Goal: Task Accomplishment & Management: Complete application form

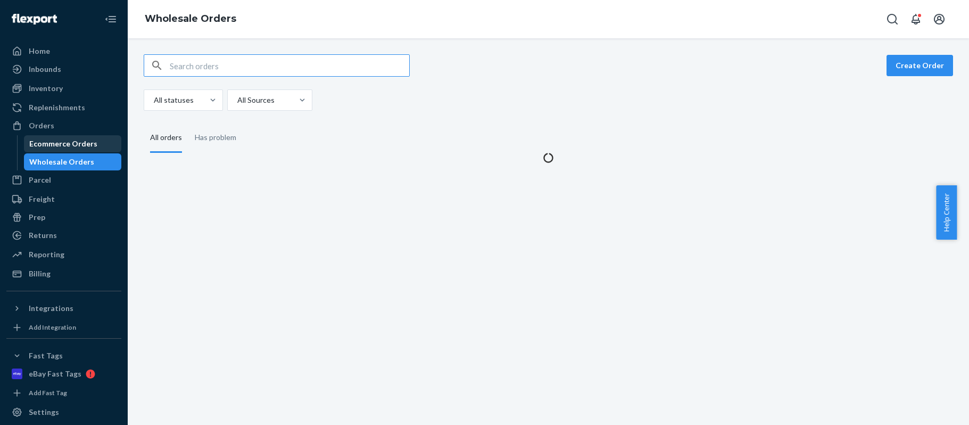
click at [48, 141] on div "Ecommerce Orders" at bounding box center [63, 143] width 68 height 11
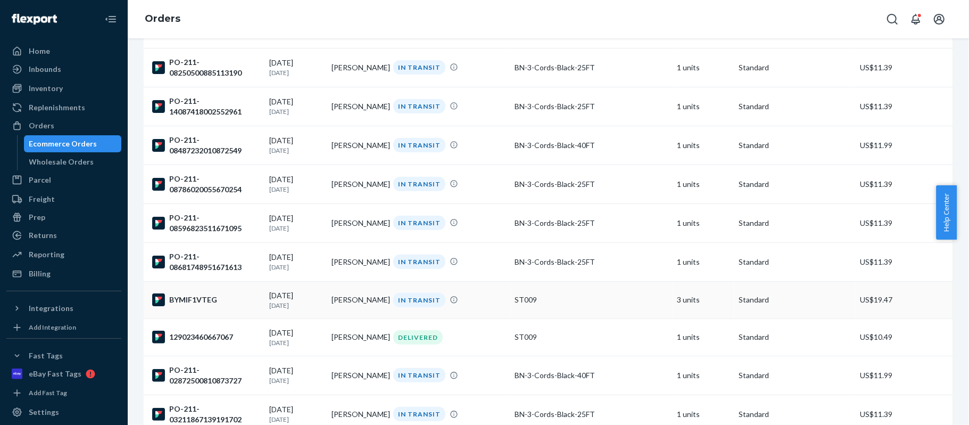
scroll to position [373, 0]
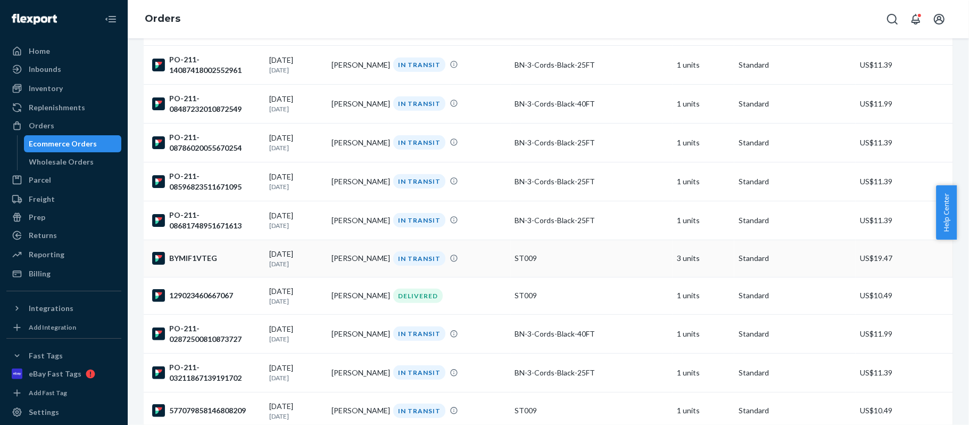
click at [409, 262] on div "IN TRANSIT" at bounding box center [419, 258] width 52 height 14
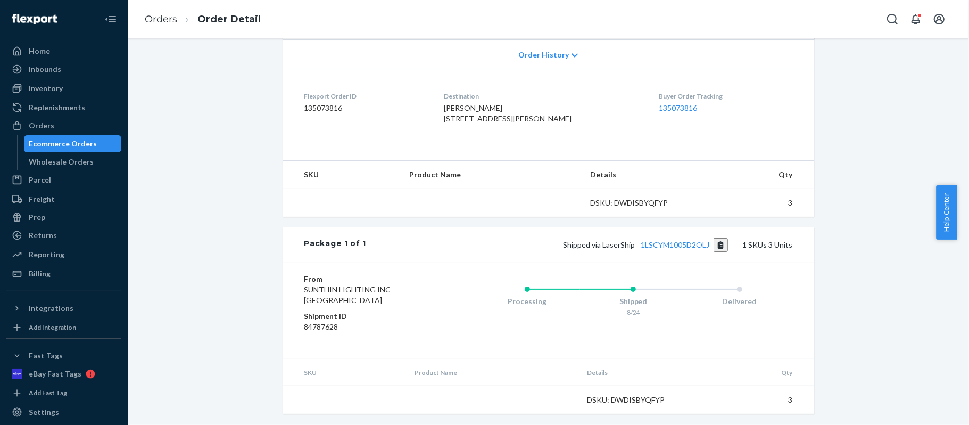
scroll to position [252, 0]
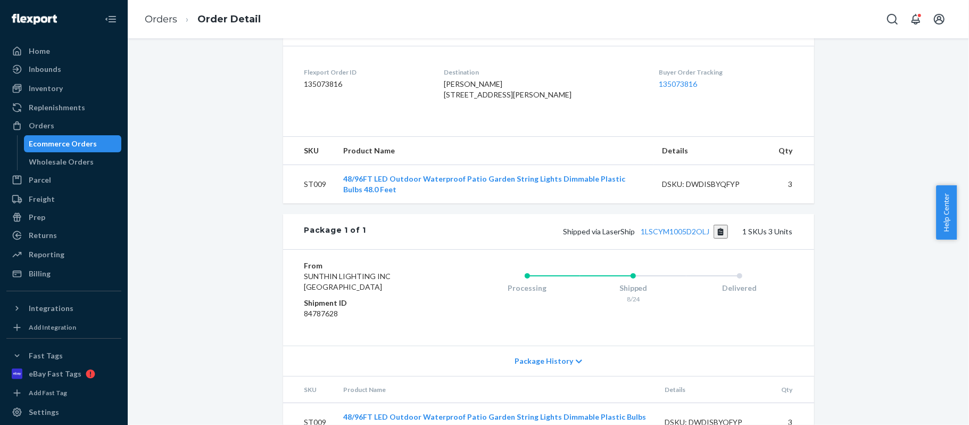
click at [719, 239] on button "Copy tracking number" at bounding box center [721, 232] width 14 height 14
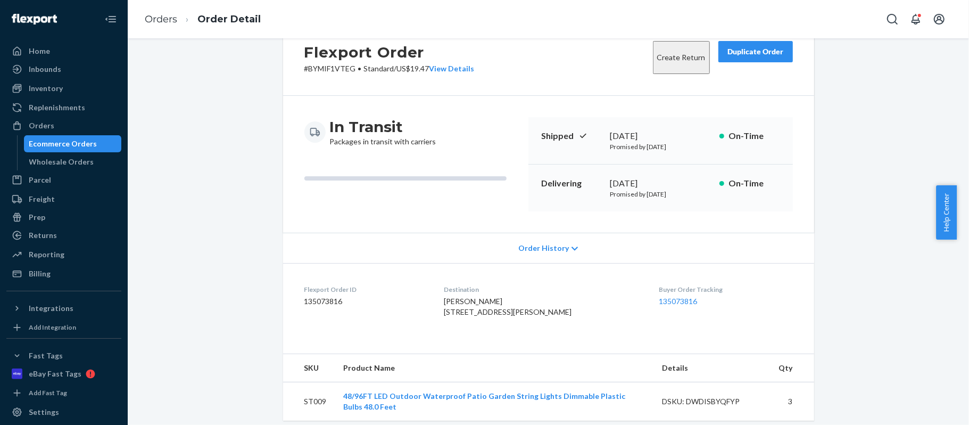
scroll to position [0, 0]
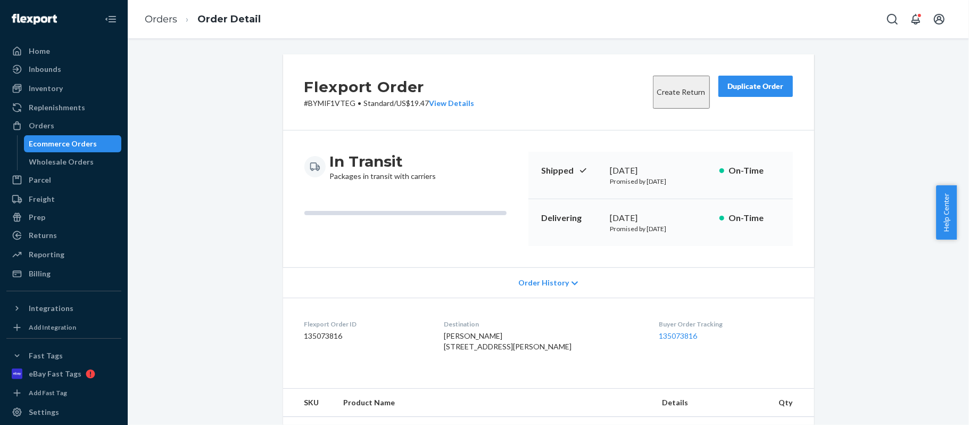
click at [164, 26] on ol "Orders Order Detail" at bounding box center [202, 19] width 133 height 31
click at [169, 18] on link "Orders" at bounding box center [161, 19] width 32 height 12
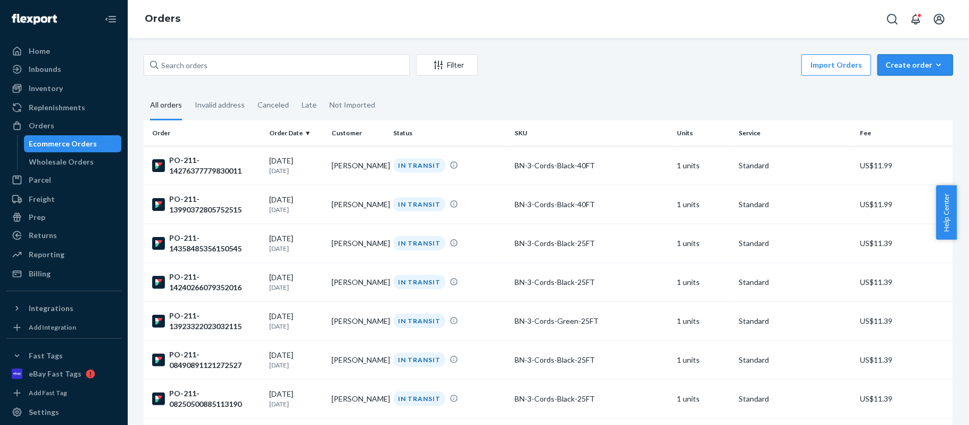
click at [904, 67] on div "Create order" at bounding box center [916, 65] width 60 height 11
drag, startPoint x: 904, startPoint y: 67, endPoint x: 906, endPoint y: 90, distance: 23.5
click at [906, 90] on span "Ecommerce order" at bounding box center [922, 90] width 66 height 7
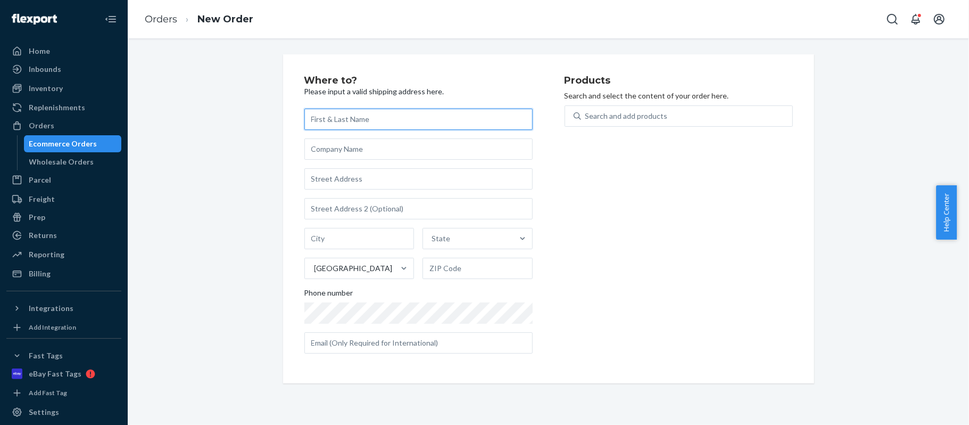
drag, startPoint x: 480, startPoint y: 106, endPoint x: 447, endPoint y: 122, distance: 36.7
click at [447, 122] on input "text" at bounding box center [419, 119] width 228 height 21
paste input "[PERSON_NAME]"
type input "[PERSON_NAME]"
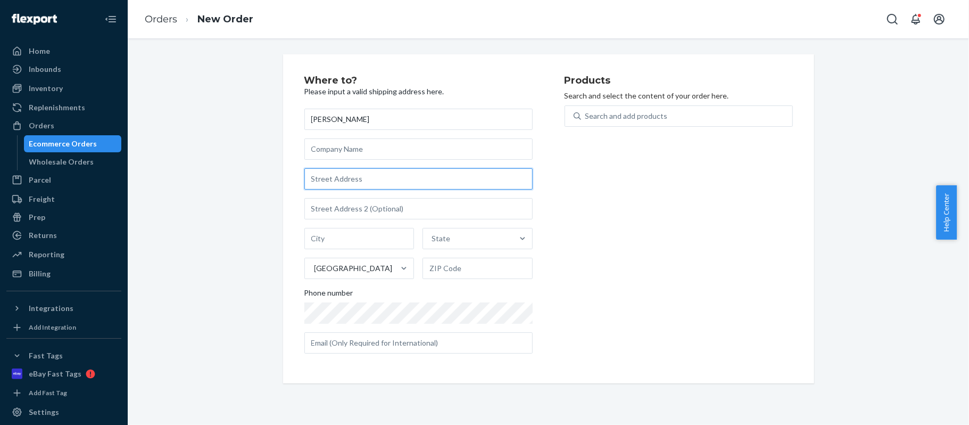
click at [463, 177] on input "text" at bounding box center [419, 178] width 228 height 21
paste input "[STREET_ADDRESS]"
type input "[STREET_ADDRESS]"
click at [588, 209] on div "Products Search and select the content of your order here. Search and add produ…" at bounding box center [679, 219] width 228 height 286
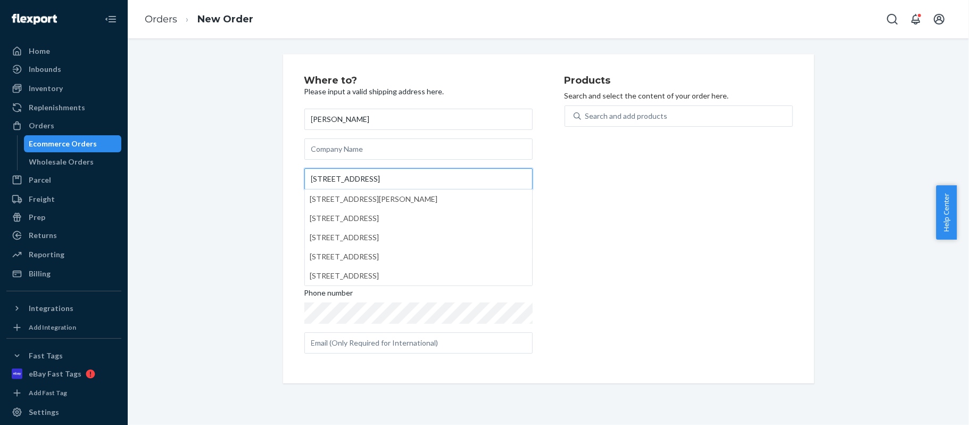
drag, startPoint x: 588, startPoint y: 209, endPoint x: 497, endPoint y: 177, distance: 96.5
click at [497, 177] on input "[STREET_ADDRESS]" at bounding box center [419, 178] width 228 height 21
drag, startPoint x: 497, startPoint y: 177, endPoint x: 581, endPoint y: 217, distance: 93.1
click at [581, 217] on div "Products Search and select the content of your order here. Search and add produ…" at bounding box center [679, 219] width 228 height 286
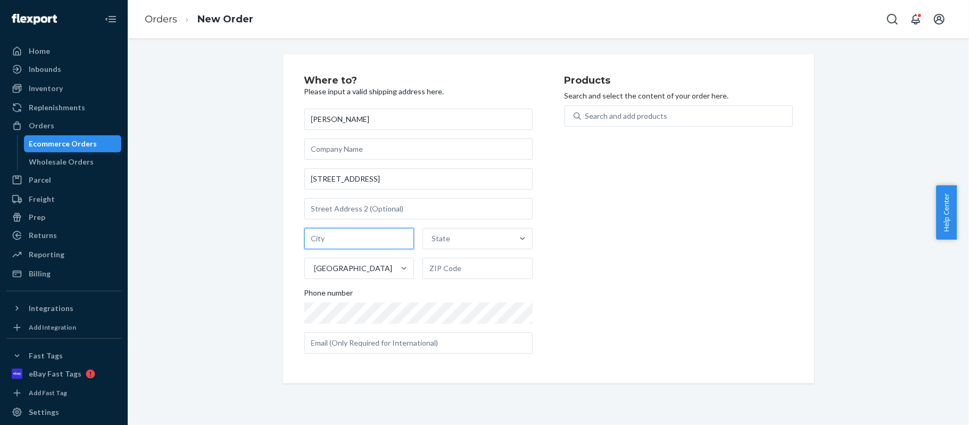
click at [373, 243] on input "text" at bounding box center [360, 238] width 110 height 21
paste input "[PERSON_NAME][GEOGRAPHIC_DATA],"
type input "[PERSON_NAME][GEOGRAPHIC_DATA]"
click at [814, 268] on div "Where to? Please input a valid shipping address here. [PERSON_NAME] [STREET_ADD…" at bounding box center [548, 218] width 547 height 329
drag, startPoint x: 814, startPoint y: 268, endPoint x: 484, endPoint y: 242, distance: 330.6
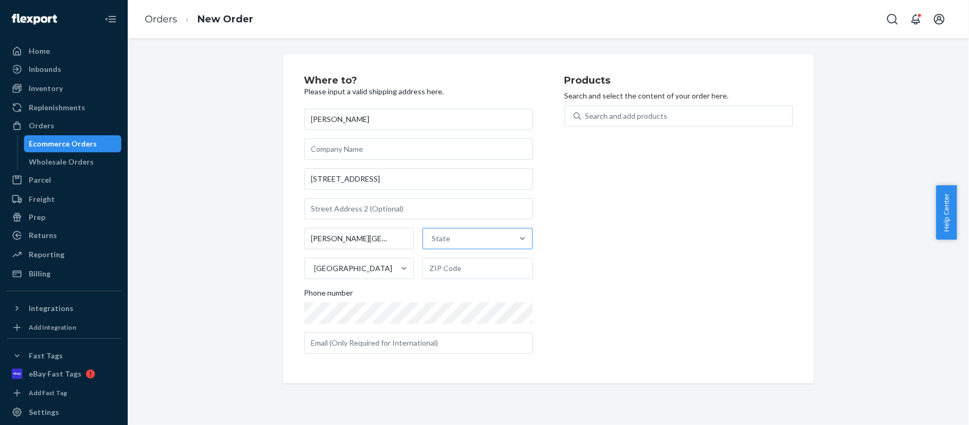
click at [484, 242] on div "State" at bounding box center [468, 238] width 90 height 21
click at [433, 242] on input "State" at bounding box center [432, 238] width 1 height 11
type input "Mn"
drag, startPoint x: 484, startPoint y: 242, endPoint x: 484, endPoint y: 260, distance: 18.1
click at [484, 260] on div "[US_STATE]" at bounding box center [477, 263] width 108 height 21
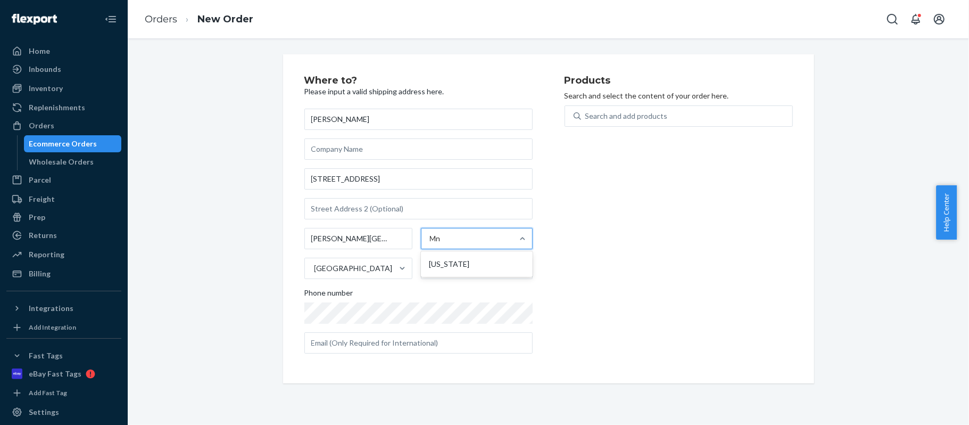
click at [442, 244] on input "Mn" at bounding box center [436, 238] width 12 height 11
drag, startPoint x: 484, startPoint y: 260, endPoint x: 488, endPoint y: 266, distance: 7.4
click at [488, 266] on input "text" at bounding box center [478, 268] width 110 height 21
click at [486, 265] on input "text" at bounding box center [478, 268] width 110 height 21
paste input "55127-4103"
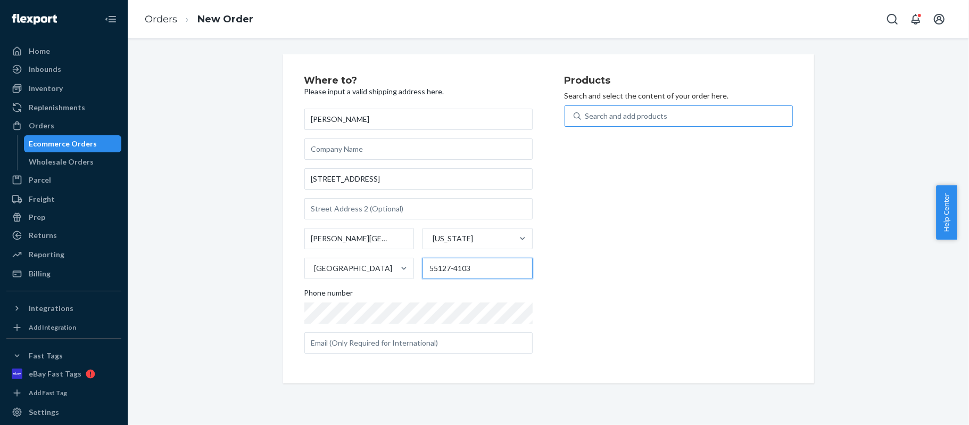
type input "55127-4103"
click at [659, 115] on div "Search and add products" at bounding box center [627, 116] width 83 height 11
click at [587, 115] on input "Search and add products" at bounding box center [586, 116] width 1 height 11
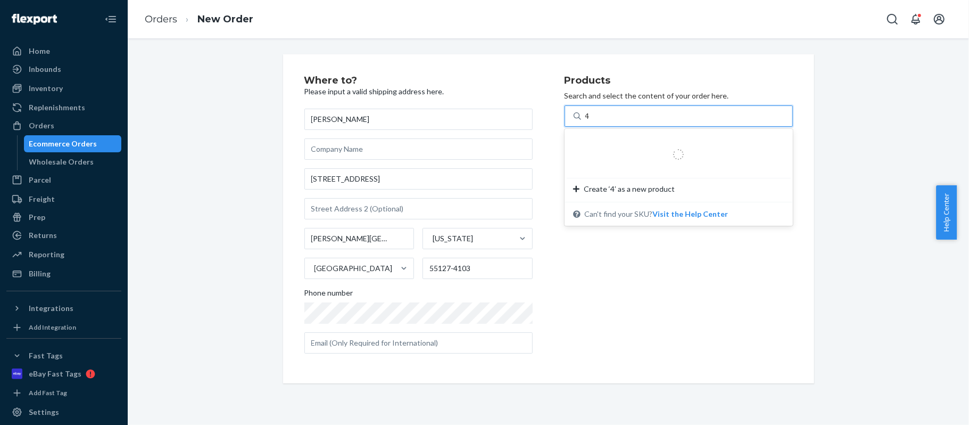
type input "48"
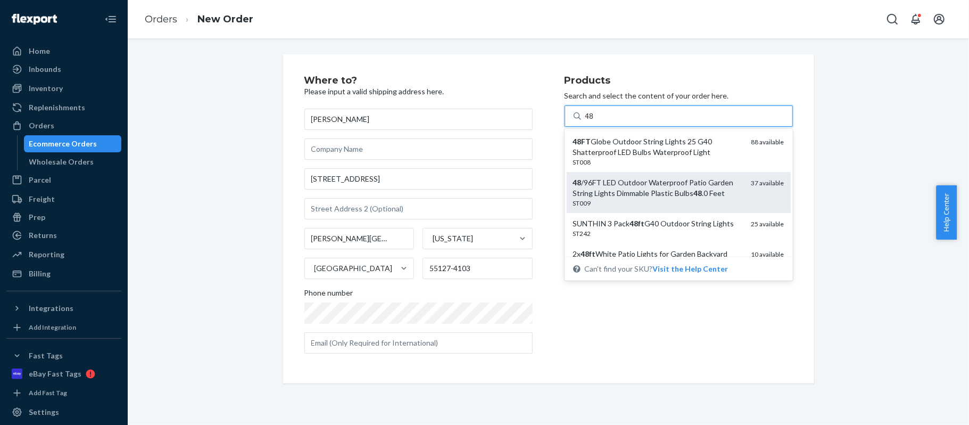
click at [716, 190] on div "48 /96FT LED Outdoor Waterproof Patio Garden String Lights Dimmable Plastic Bul…" at bounding box center [658, 187] width 170 height 21
click at [595, 121] on input "48" at bounding box center [591, 116] width 10 height 11
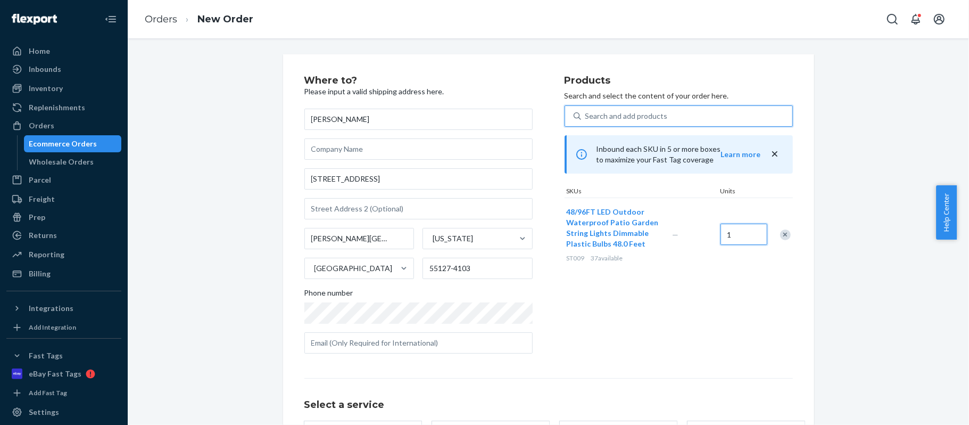
click at [741, 237] on input "1" at bounding box center [744, 234] width 47 height 21
type input "3"
drag, startPoint x: 741, startPoint y: 237, endPoint x: 861, endPoint y: 269, distance: 124.0
click at [861, 269] on div "Where to? Please input a valid shipping address here. [PERSON_NAME] [STREET_ADD…" at bounding box center [549, 296] width 826 height 484
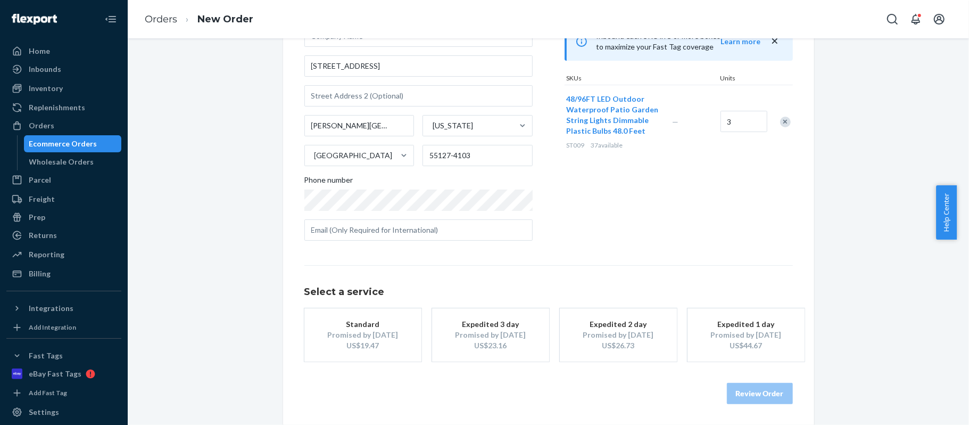
drag, startPoint x: 818, startPoint y: 260, endPoint x: 328, endPoint y: 334, distance: 495.4
click at [328, 334] on div "Promised by [DATE]" at bounding box center [362, 335] width 85 height 11
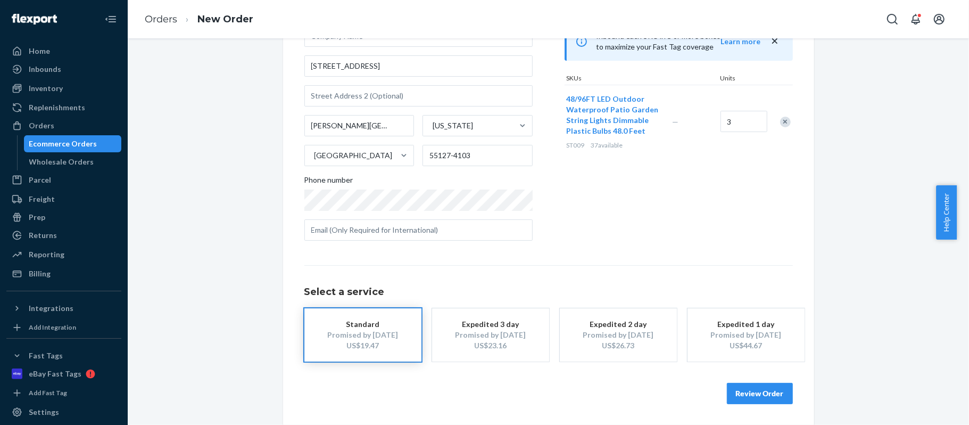
drag, startPoint x: 328, startPoint y: 334, endPoint x: 766, endPoint y: 392, distance: 440.9
click at [766, 392] on button "Review Order" at bounding box center [760, 393] width 66 height 21
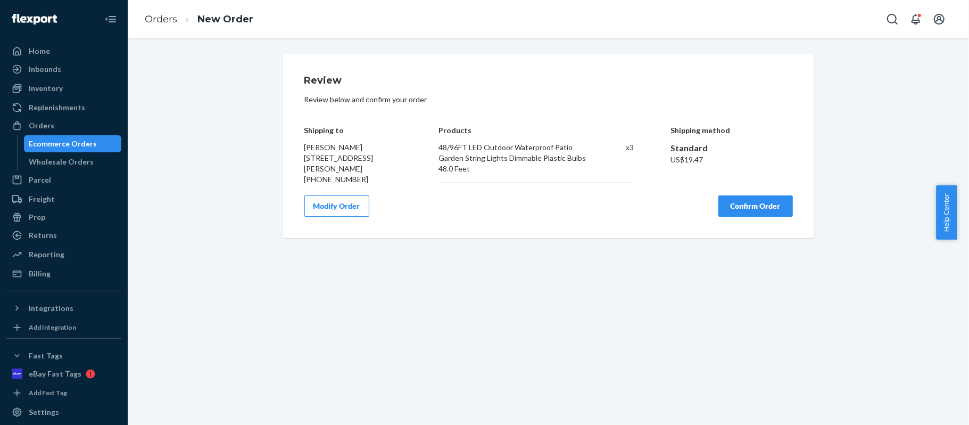
scroll to position [0, 0]
drag, startPoint x: 766, startPoint y: 392, endPoint x: 752, endPoint y: 218, distance: 174.6
click at [752, 217] on button "Confirm Order" at bounding box center [756, 205] width 75 height 21
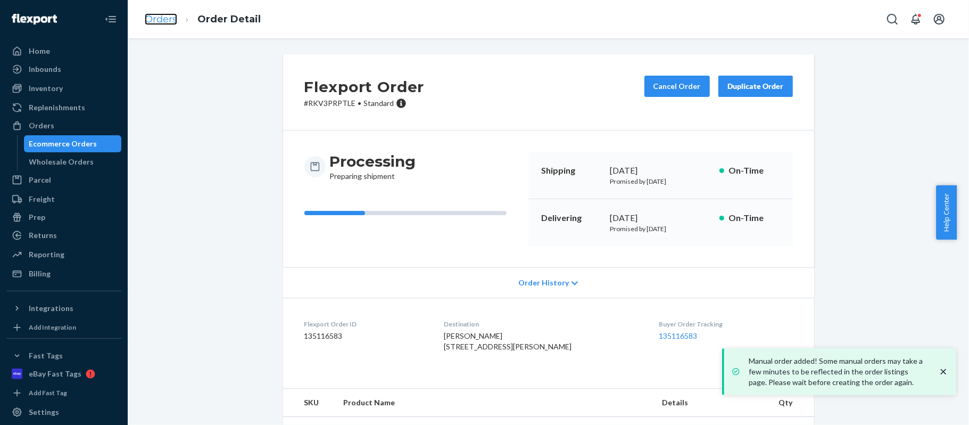
click at [160, 16] on link "Orders" at bounding box center [161, 19] width 32 height 12
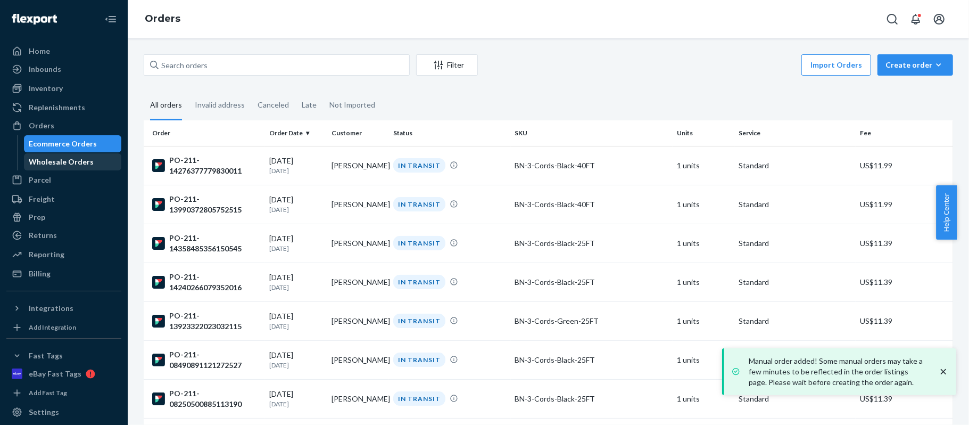
click at [39, 160] on div "Wholesale Orders" at bounding box center [61, 162] width 65 height 11
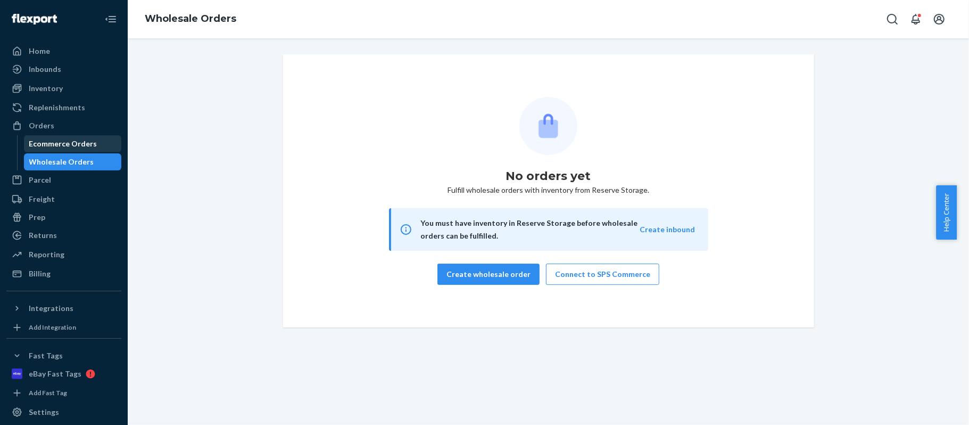
click at [51, 147] on div "Ecommerce Orders" at bounding box center [63, 143] width 68 height 11
